Goal: Information Seeking & Learning: Learn about a topic

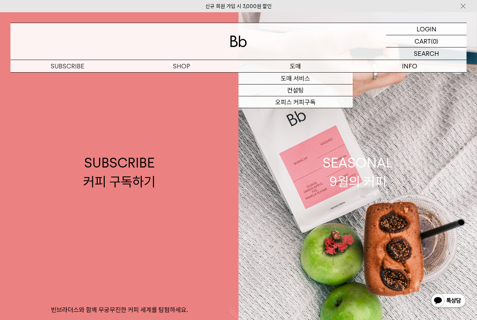
click at [323, 103] on link "오피스 커피구독" at bounding box center [296, 102] width 114 height 12
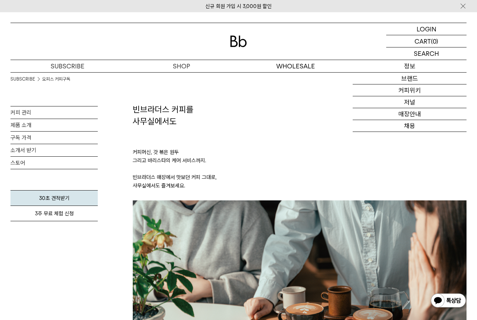
click at [419, 130] on link "채용" at bounding box center [410, 126] width 114 height 12
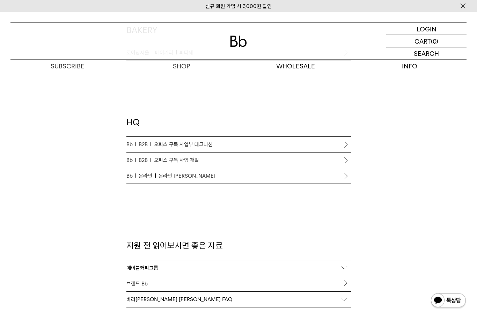
scroll to position [599, 0]
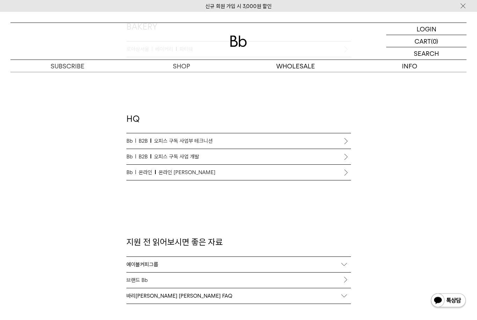
click at [137, 134] on link "Bb B2B 오피스 구독 사업부 테크니션" at bounding box center [238, 141] width 225 height 15
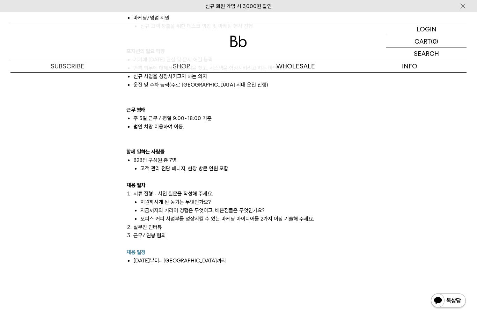
scroll to position [674, 0]
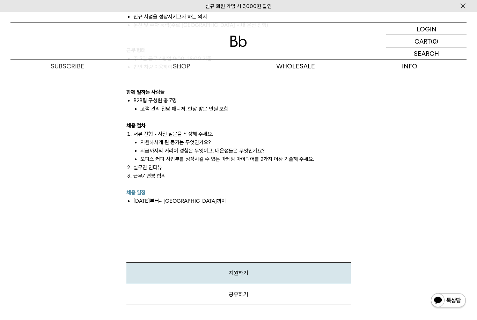
click at [142, 263] on link "지원하기" at bounding box center [238, 273] width 225 height 21
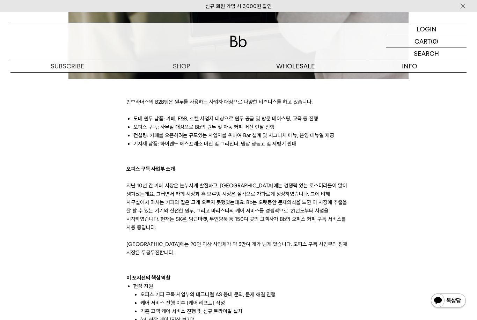
scroll to position [285, 0]
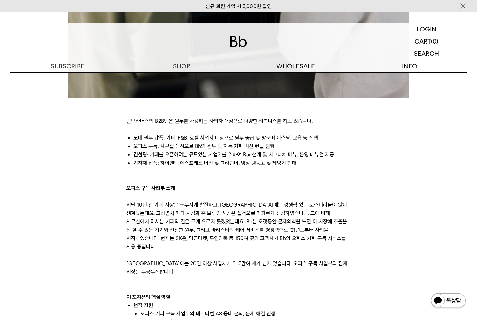
click at [110, 198] on div "빈브라더스의 B2B팀은 원두를 사용하는 사업자 대상으로 다양한 비즈니스를 하고 있습니다. 도매 원두 납품: 카페, F&B, 호텔 사업자 대상으…" at bounding box center [238, 283] width 463 height 824
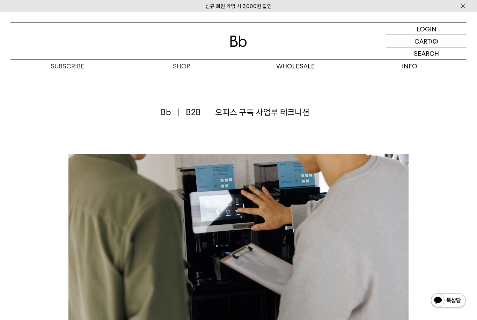
scroll to position [0, 0]
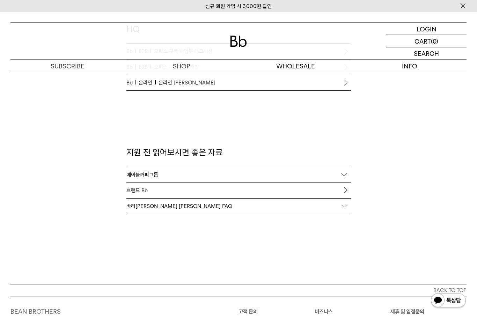
click at [344, 206] on div "바리[PERSON_NAME] [PERSON_NAME] FAQ" at bounding box center [238, 206] width 225 height 15
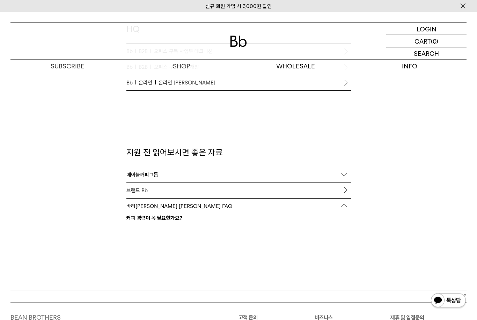
scroll to position [689, 0]
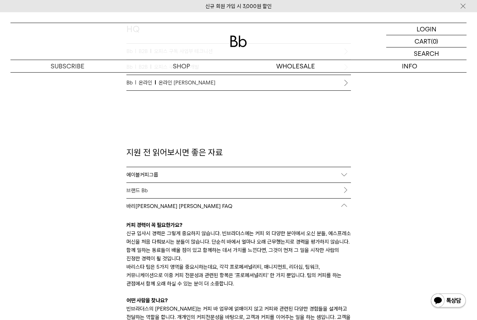
click at [343, 186] on link "브랜드 Bb" at bounding box center [238, 190] width 225 height 15
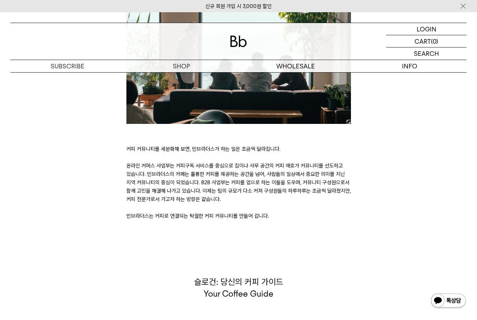
scroll to position [1495, 0]
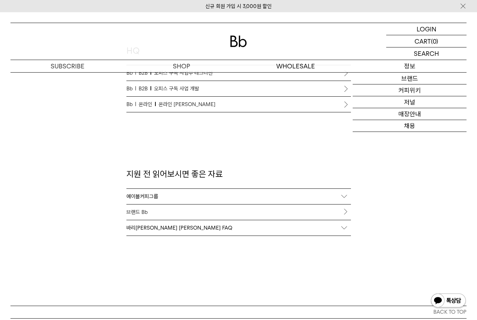
scroll to position [539, 0]
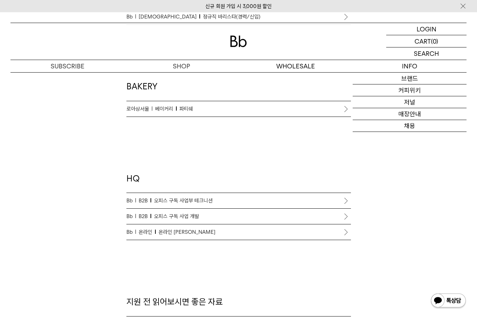
click at [315, 215] on p "Bb B2B 오피스 구독 사업 개발" at bounding box center [238, 216] width 225 height 8
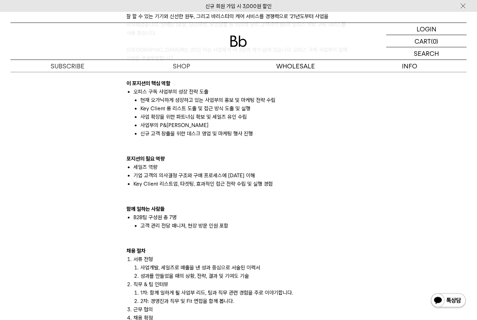
scroll to position [556, 0]
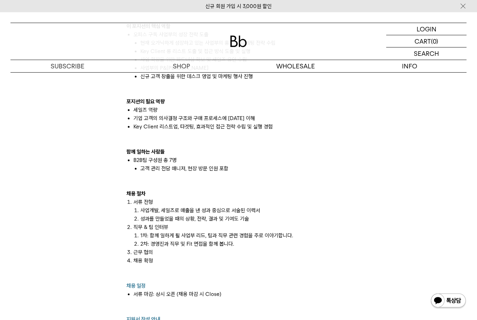
click at [326, 262] on li "채용 확정" at bounding box center [242, 269] width 218 height 25
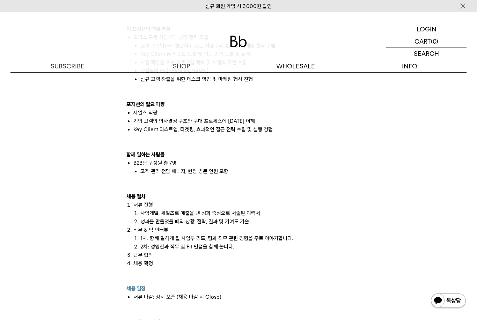
scroll to position [553, 0]
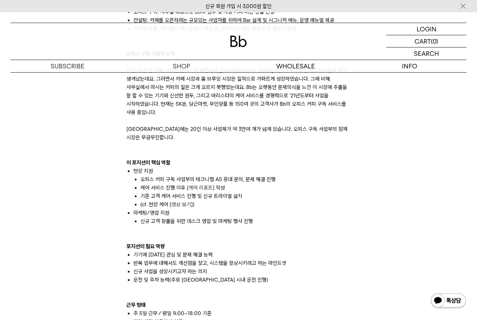
scroll to position [419, 0]
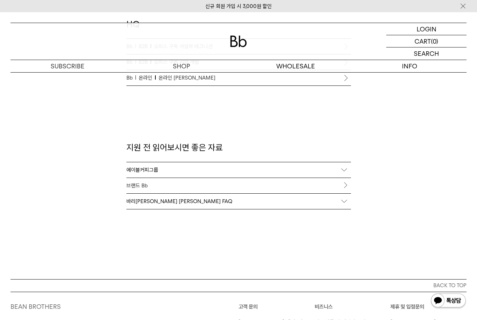
scroll to position [693, 0]
click at [195, 183] on link "브랜드 Bb" at bounding box center [238, 185] width 225 height 15
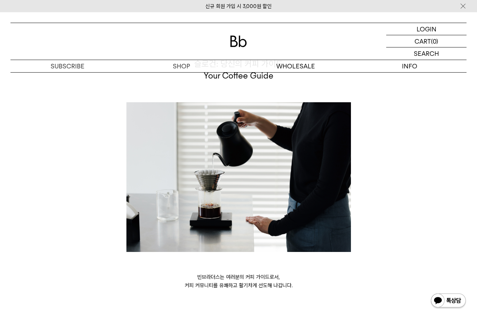
scroll to position [1830, 0]
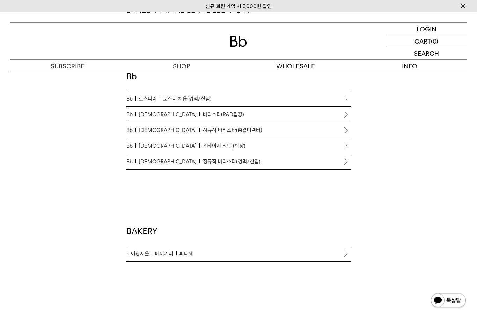
scroll to position [330, 0]
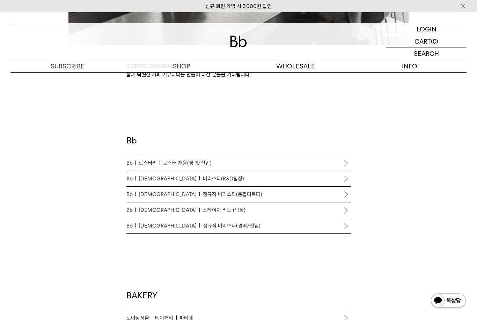
click at [146, 166] on span "로스터리" at bounding box center [150, 163] width 22 height 8
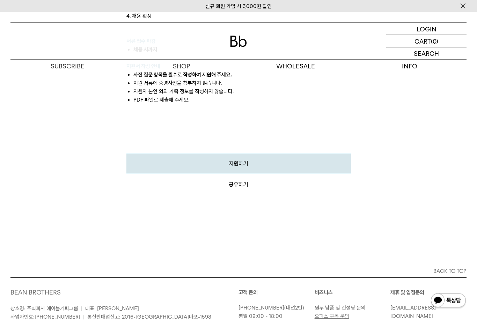
scroll to position [894, 0]
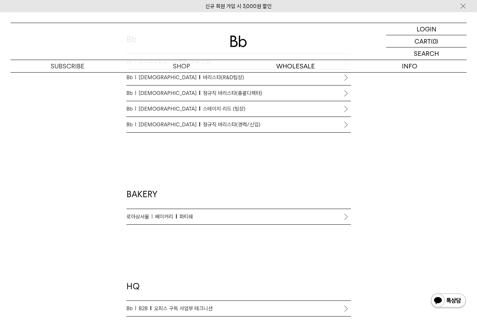
scroll to position [583, 0]
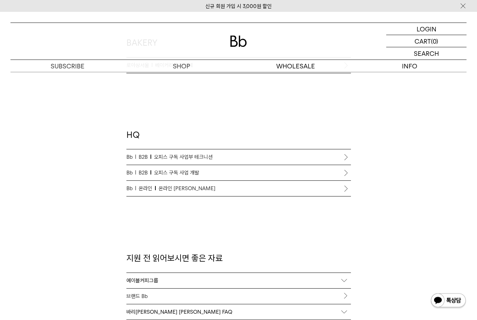
click at [149, 151] on link "Bb B2B 오피스 구독 사업부 테크니션" at bounding box center [238, 157] width 225 height 15
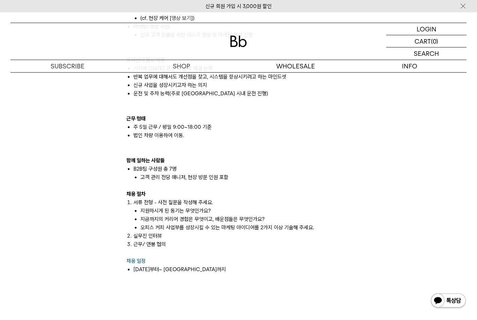
scroll to position [606, 0]
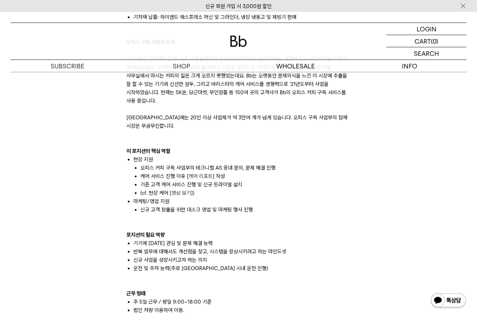
scroll to position [448, 0]
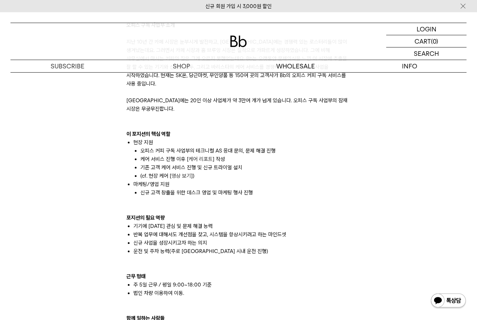
click at [178, 173] on link "영상 보기" at bounding box center [182, 176] width 20 height 6
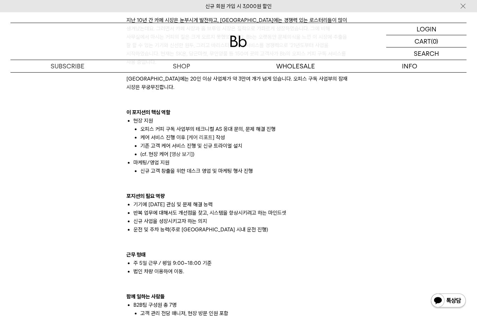
scroll to position [471, 0]
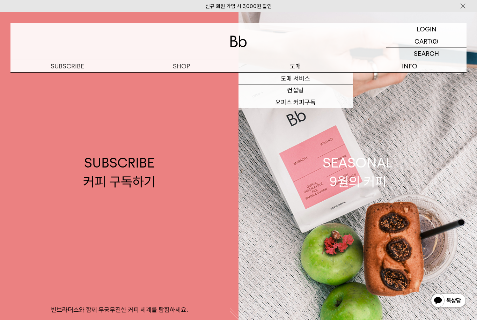
click at [313, 101] on link "오피스 커피구독" at bounding box center [296, 102] width 114 height 12
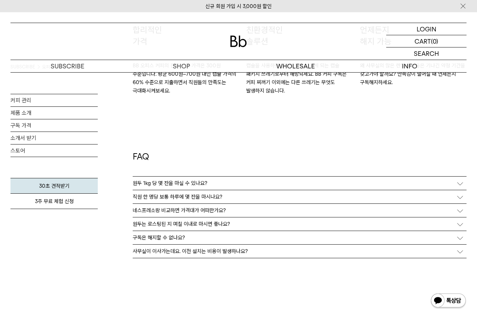
scroll to position [1172, 0]
click at [64, 110] on link "제품 소개" at bounding box center [53, 113] width 87 height 12
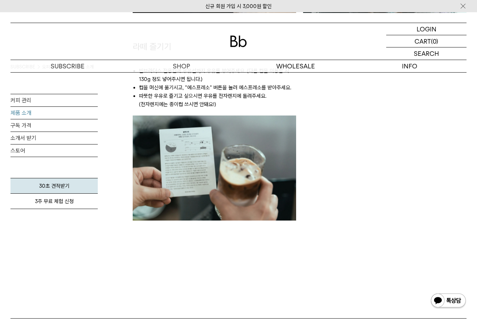
scroll to position [782, 0]
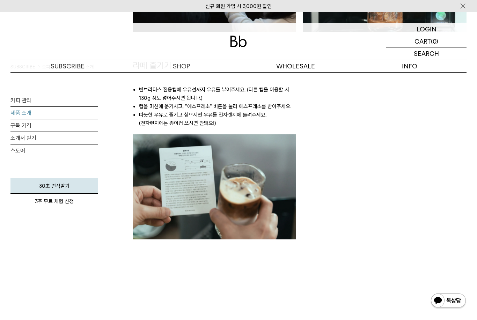
click at [21, 140] on link "소개서 받기" at bounding box center [53, 138] width 87 height 12
click at [21, 124] on link "구독 가격" at bounding box center [53, 125] width 87 height 12
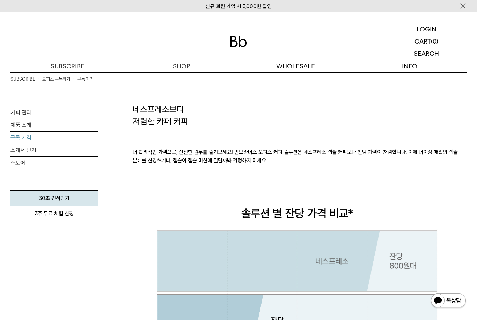
click at [19, 125] on link "제품 소개" at bounding box center [53, 125] width 87 height 12
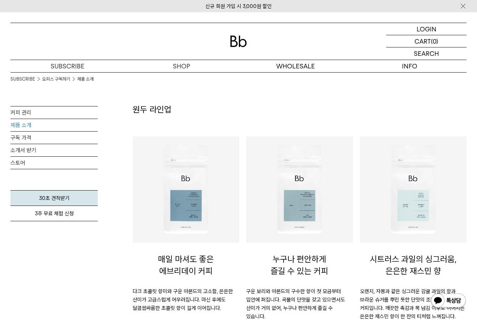
click at [21, 112] on link "커피 관리" at bounding box center [53, 113] width 87 height 12
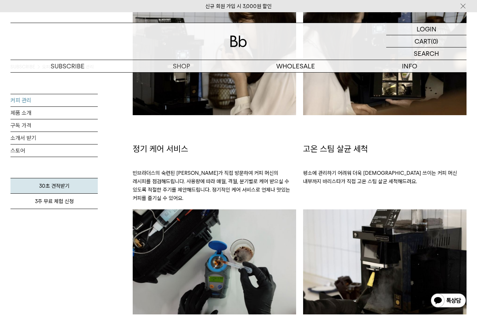
scroll to position [540, 0]
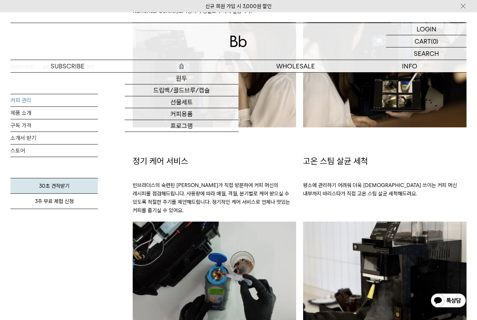
click at [210, 128] on link "프로그램" at bounding box center [182, 126] width 114 height 12
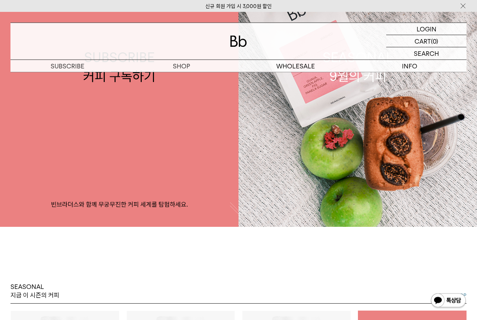
click at [278, 191] on link "SEASONAL 9월의 커피" at bounding box center [358, 67] width 239 height 320
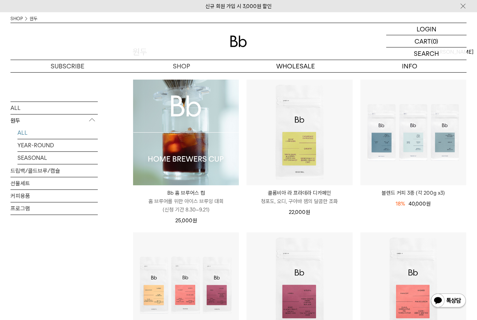
scroll to position [81, 0]
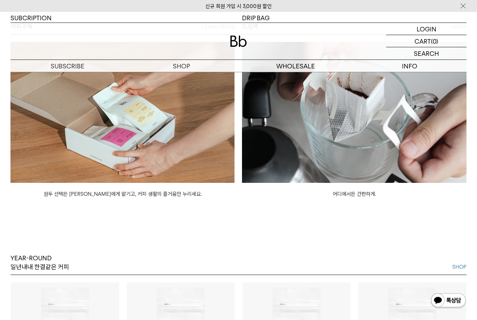
scroll to position [606, 0]
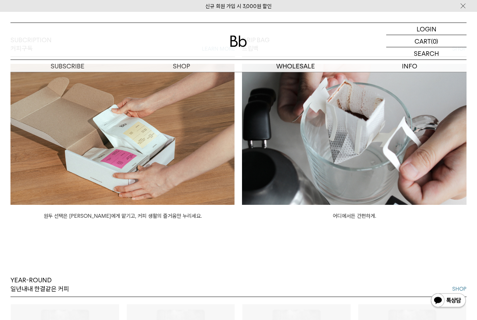
click at [3, 109] on div "SUBCRIPTION 커피구독 LEARN MORE 원두 선택은 Bb에게 맡기고, 커피 생활의 즐거움만 누리세요. DRIP BAG 드립백 SHO…" at bounding box center [238, 128] width 477 height 184
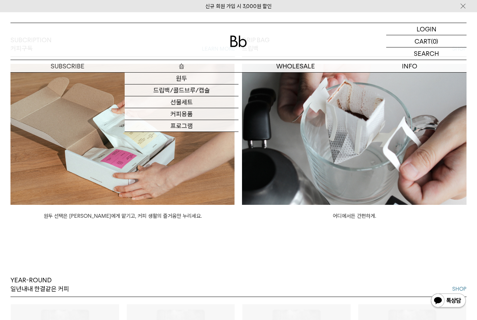
click at [184, 91] on link "드립백/콜드브루/캡슐" at bounding box center [182, 91] width 114 height 12
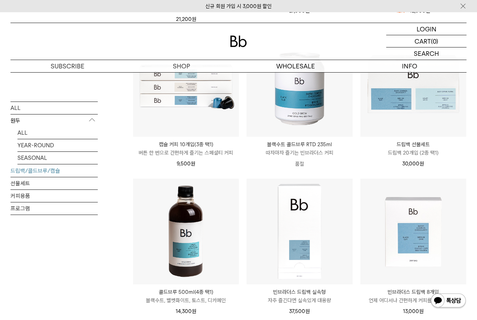
scroll to position [259, 0]
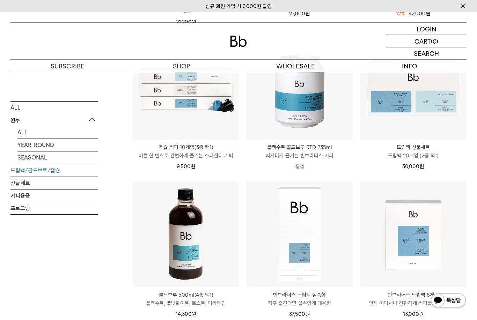
click at [32, 144] on link "YEAR-ROUND" at bounding box center [57, 145] width 80 height 12
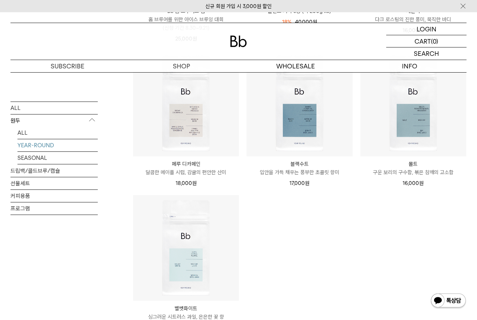
scroll to position [251, 0]
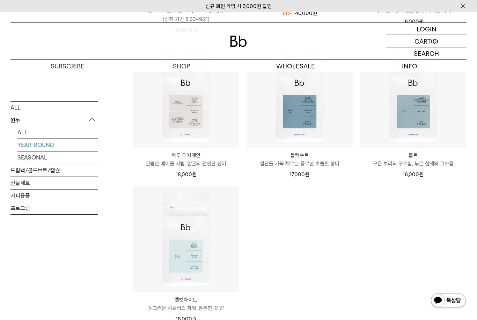
click at [55, 176] on link "드립백/콜드브루/캡슐" at bounding box center [53, 171] width 87 height 12
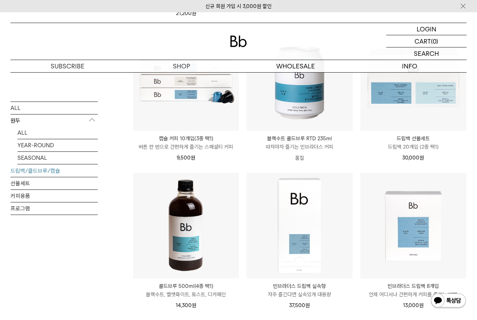
scroll to position [410, 0]
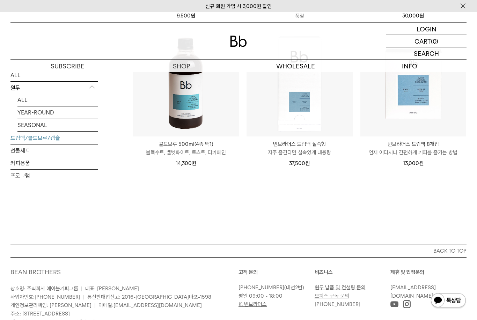
click at [57, 154] on link "선물세트" at bounding box center [53, 151] width 87 height 12
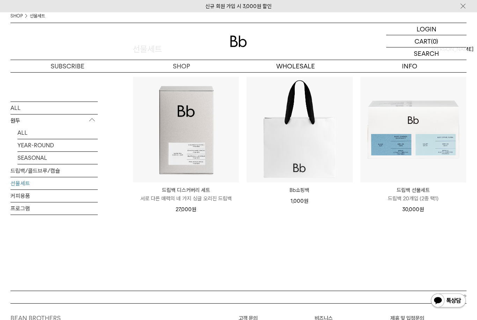
scroll to position [56, 0]
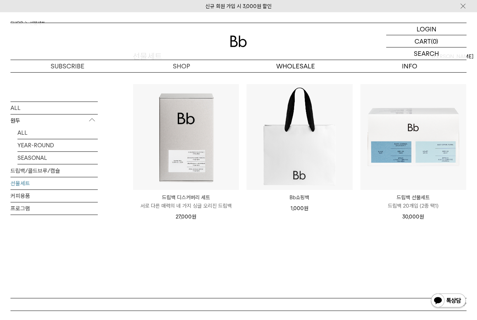
click at [95, 195] on link "커피용품" at bounding box center [53, 196] width 87 height 12
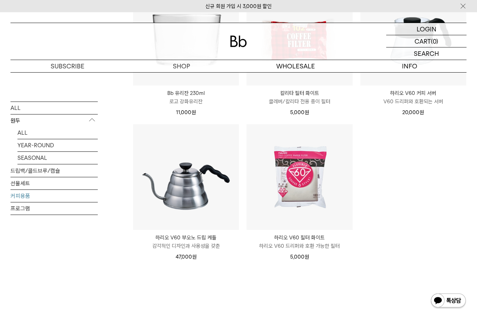
scroll to position [176, 0]
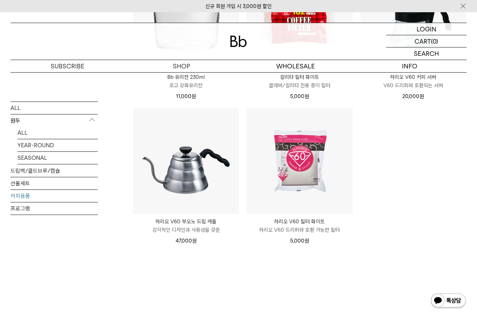
click at [43, 214] on link "프로그램" at bounding box center [53, 208] width 87 height 12
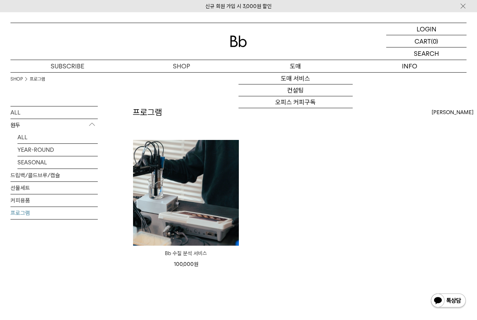
click at [256, 108] on link "오피스 커피구독" at bounding box center [296, 102] width 114 height 12
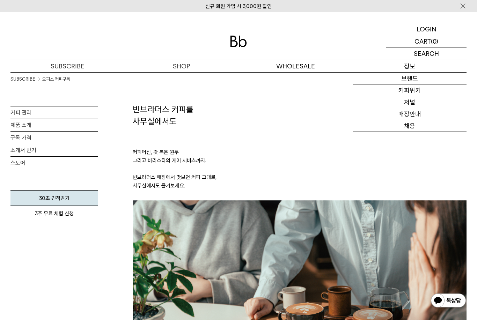
click at [380, 132] on link "채용" at bounding box center [410, 126] width 114 height 12
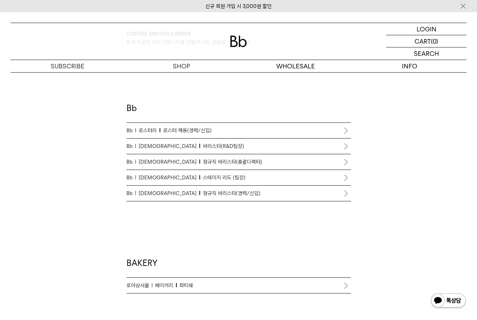
scroll to position [333, 0]
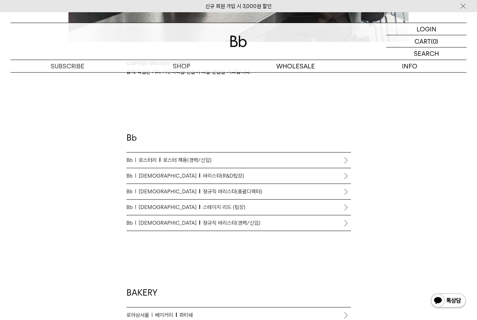
click at [220, 209] on p "Bb 바리스타 스테이지 리드 (팀장)" at bounding box center [238, 207] width 225 height 8
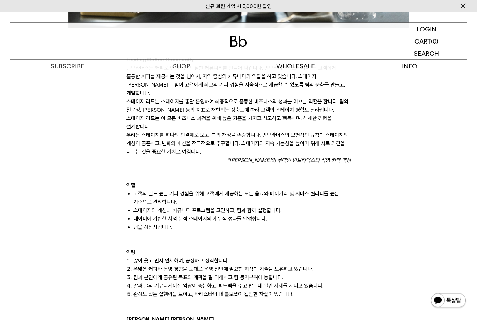
scroll to position [400, 0]
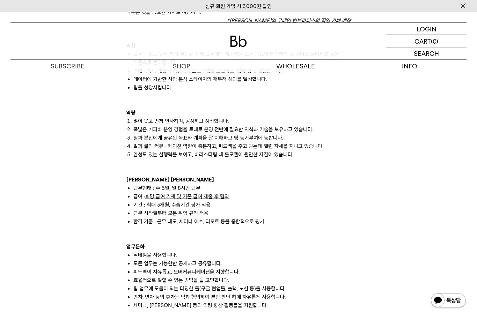
scroll to position [540, 0]
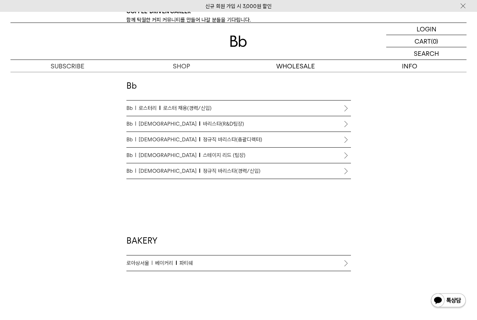
scroll to position [385, 0]
click at [145, 140] on span "[DEMOGRAPHIC_DATA]" at bounding box center [169, 140] width 61 height 8
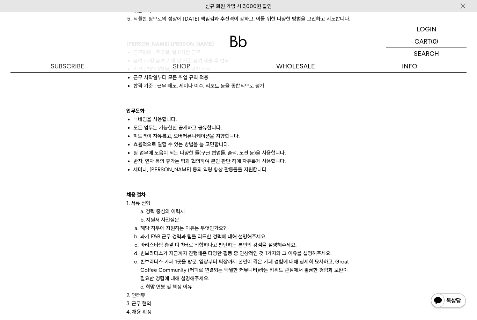
scroll to position [677, 0]
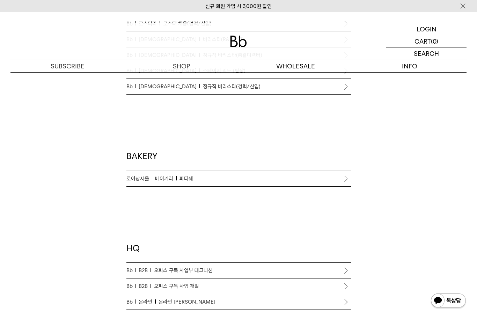
scroll to position [489, 0]
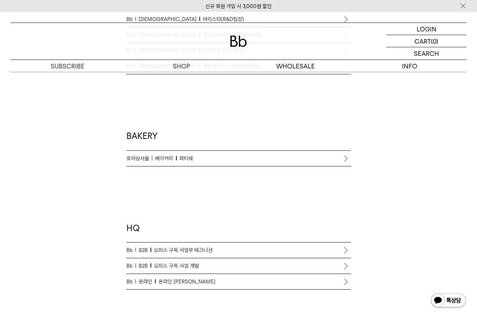
click at [138, 247] on p "Bb B2B 오피스 구독 사업부 테크니션" at bounding box center [238, 251] width 225 height 8
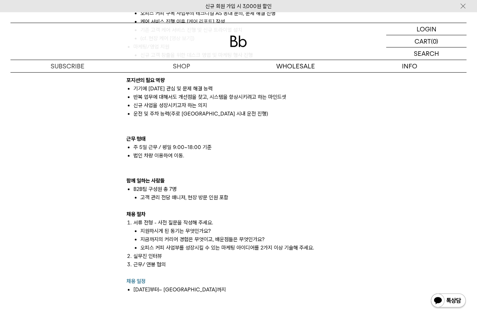
scroll to position [585, 0]
click at [177, 253] on p "실무진 인터뷰" at bounding box center [242, 257] width 218 height 8
click at [196, 244] on li "오피스 커피 사업부를 성장시킬 수 있는 마케팅 아이디어를 2가지 이상 기술해 주세요." at bounding box center [245, 248] width 211 height 8
click at [152, 261] on p "근무/ 연봉 협의" at bounding box center [242, 265] width 218 height 8
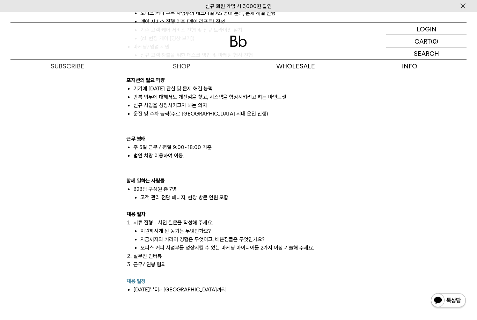
click at [151, 261] on p "근무/ 연봉 협의" at bounding box center [242, 265] width 218 height 8
click at [183, 278] on p "채용 일정" at bounding box center [238, 282] width 225 height 8
click at [155, 261] on p "근무/ 연봉 협의" at bounding box center [242, 265] width 218 height 8
click at [152, 269] on p at bounding box center [238, 273] width 225 height 8
click at [177, 278] on p "채용 일정" at bounding box center [238, 282] width 225 height 8
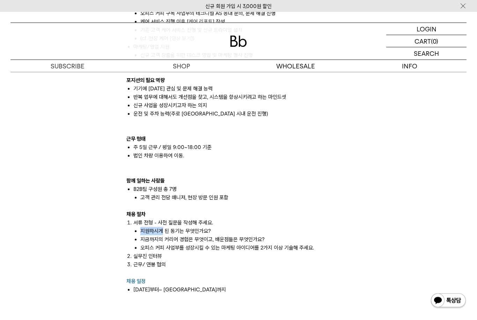
click at [144, 244] on li "오피스 커피 사업부를 성장시킬 수 있는 마케팅 아이디어를 2가지 이상 기술해 주세요." at bounding box center [245, 248] width 211 height 8
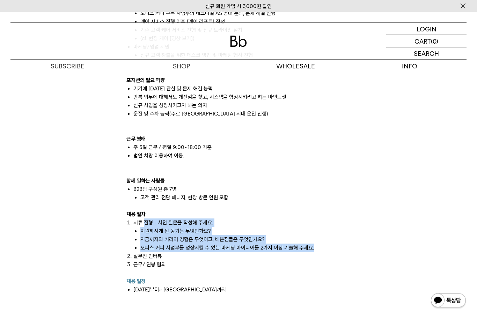
click at [297, 278] on p "채용 일정" at bounding box center [238, 282] width 225 height 8
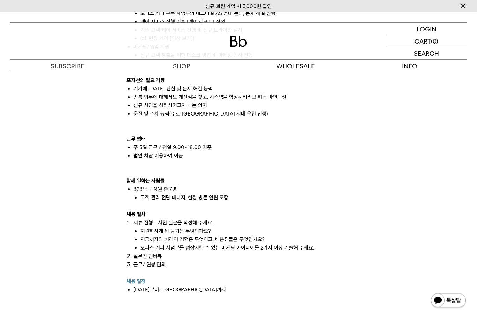
click at [133, 212] on b "채용 절차" at bounding box center [135, 215] width 19 height 6
click at [124, 232] on div "빈브라더스의 B2B팀은 원두를 사용하는 사업자 대상으로 다양한 비즈니스를 하고 있습니다. 도매 원두 납품: 카페, F&B, 호텔 사업자 대상으…" at bounding box center [239, 101] width 232 height 586
click at [139, 219] on p "서류 전형 - 사전 질문을 작성해 주세요." at bounding box center [242, 223] width 218 height 8
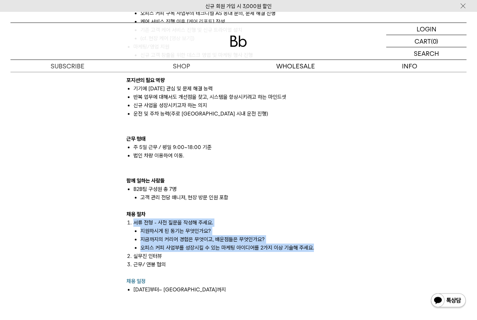
click at [245, 286] on li "[DATE]부터~ [GEOGRAPHIC_DATA]까지" at bounding box center [242, 294] width 218 height 17
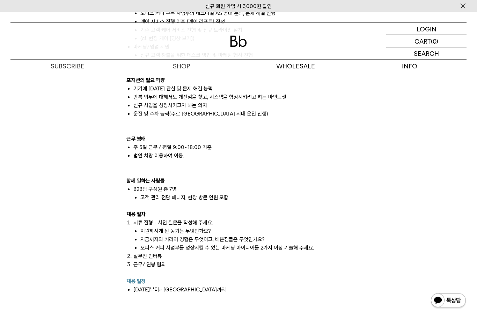
click at [461, 8] on img at bounding box center [463, 5] width 7 height 7
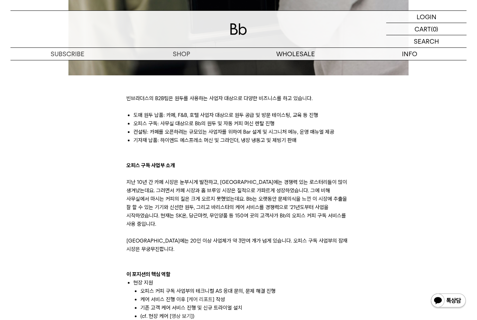
scroll to position [295, 0]
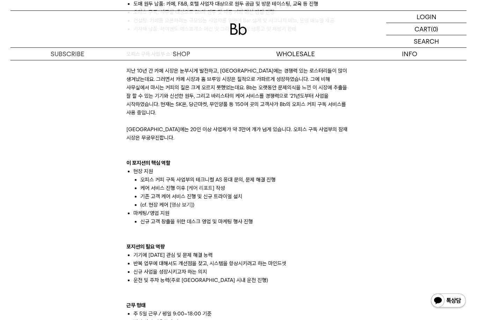
click at [111, 228] on div "빈브라더스의 B2B팀은 원두를 사용하는 사업자 대상으로 다양한 비즈니스를 하고 있습니다. 도매 원두 납품: 카페, F&B, 호텔 사업자 대상으…" at bounding box center [238, 149] width 463 height 824
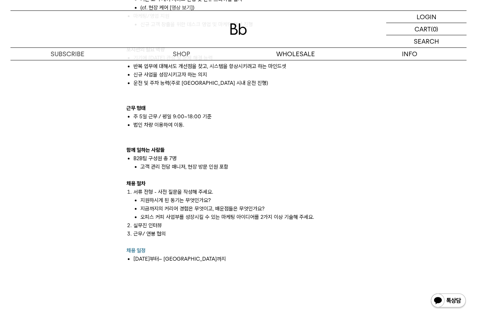
scroll to position [617, 0]
